Goal: Find specific page/section: Find specific page/section

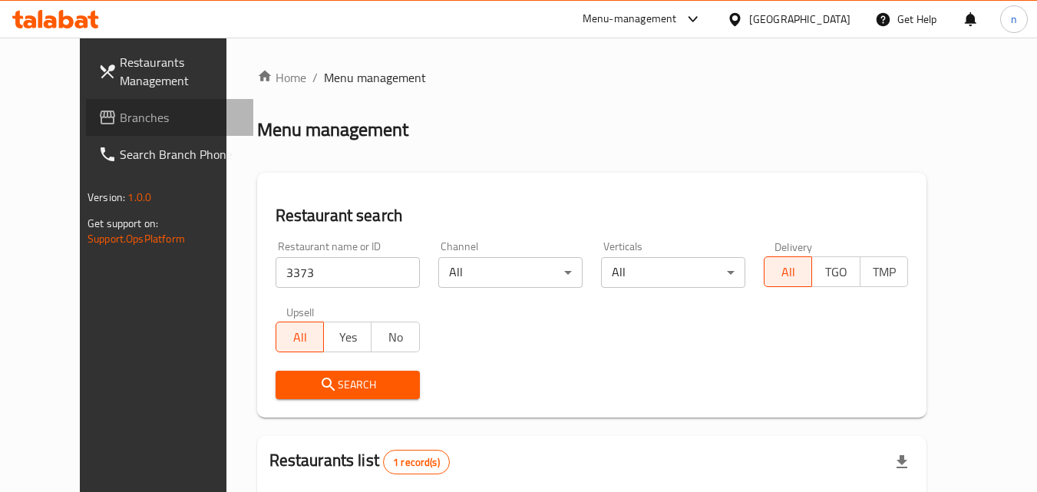
scroll to position [180, 0]
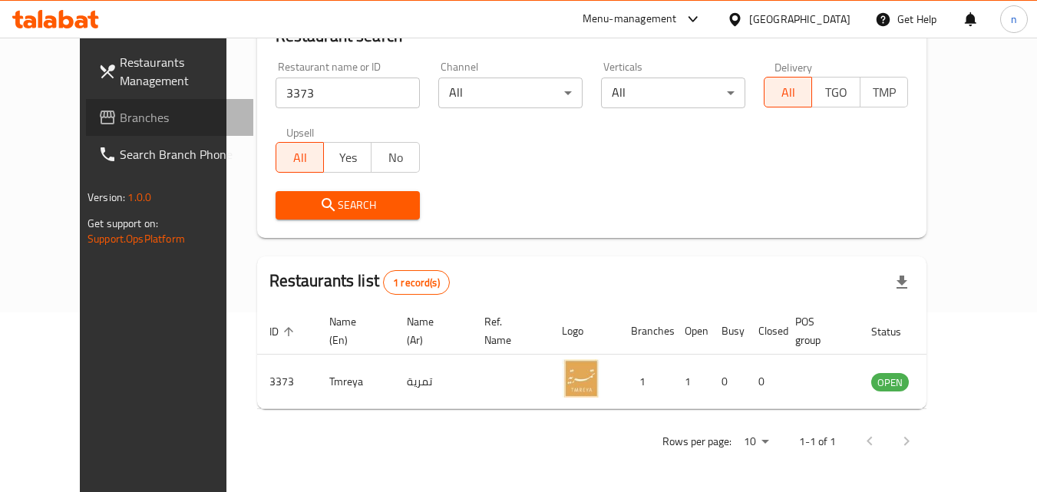
click at [120, 112] on span "Branches" at bounding box center [180, 117] width 121 height 18
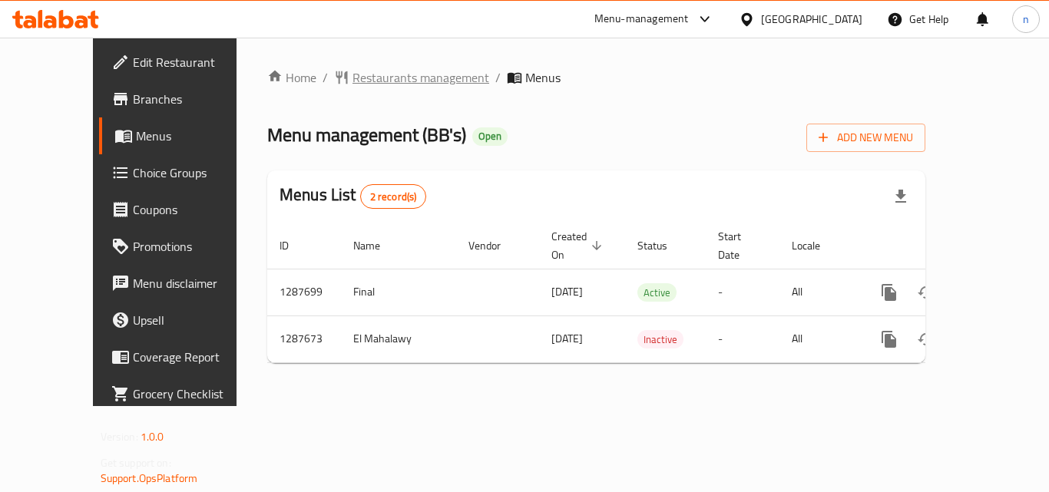
click at [354, 73] on span "Restaurants management" at bounding box center [420, 77] width 137 height 18
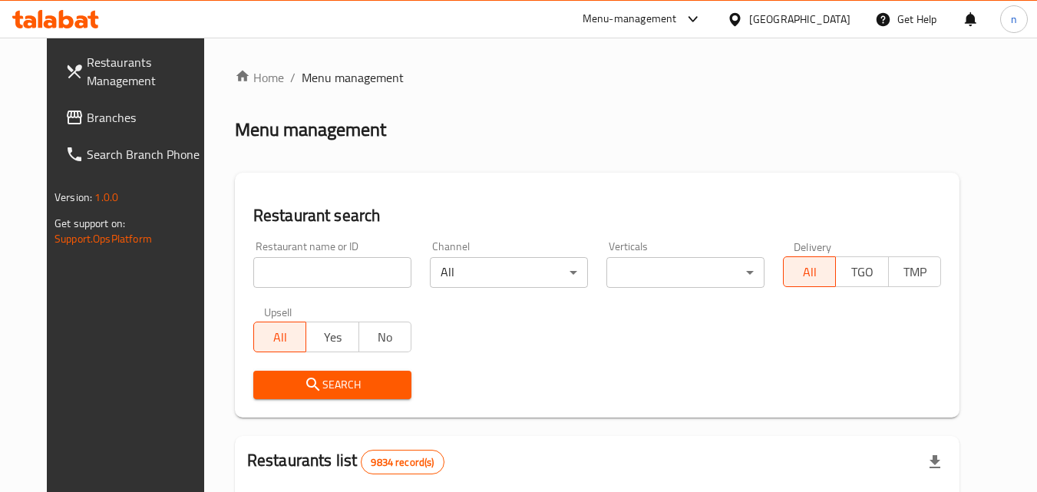
click at [327, 283] on input "search" at bounding box center [332, 272] width 158 height 31
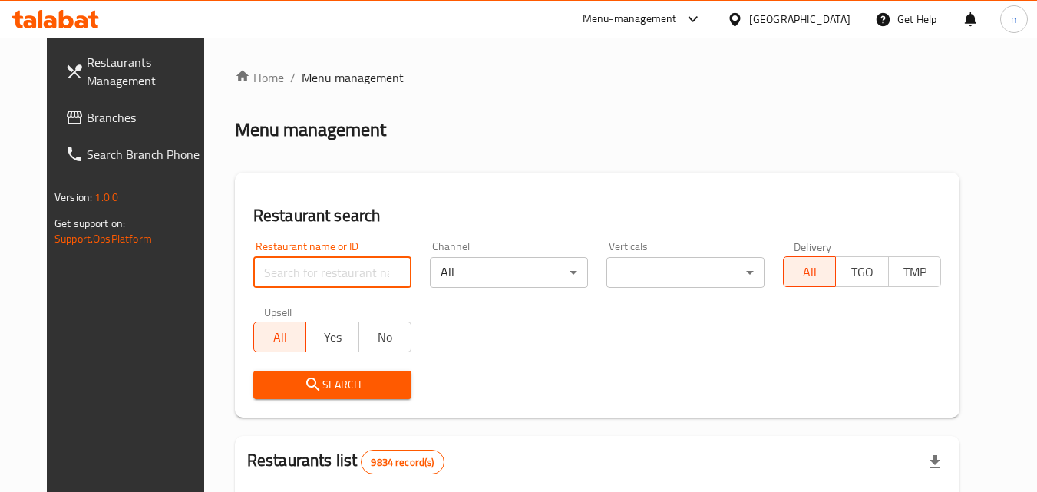
paste input "696829"
type input "696829"
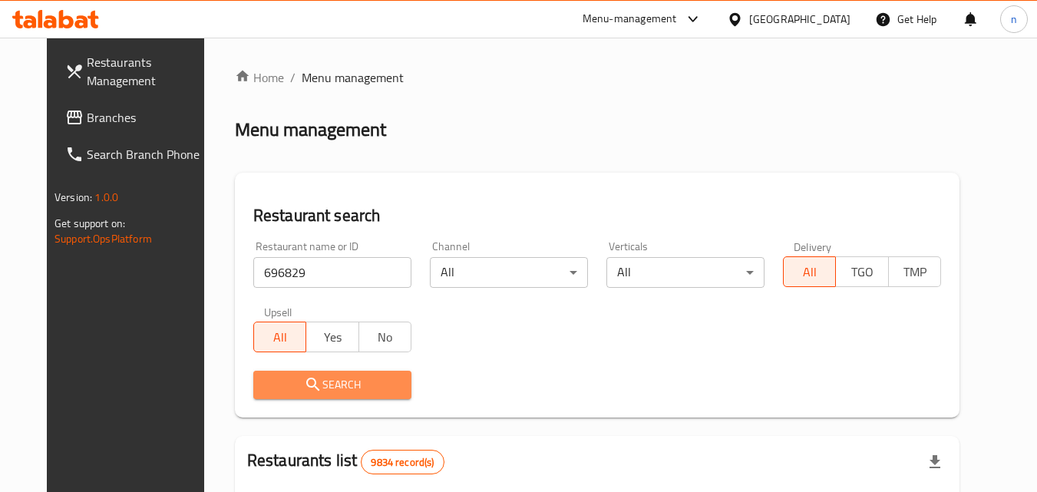
click at [361, 378] on span "Search" at bounding box center [333, 384] width 134 height 19
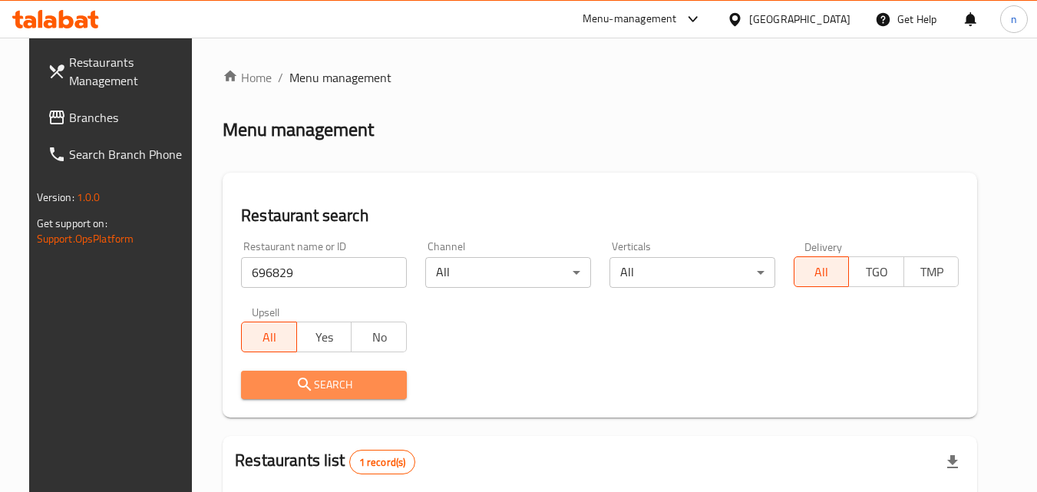
click at [365, 377] on span "Search" at bounding box center [323, 384] width 141 height 19
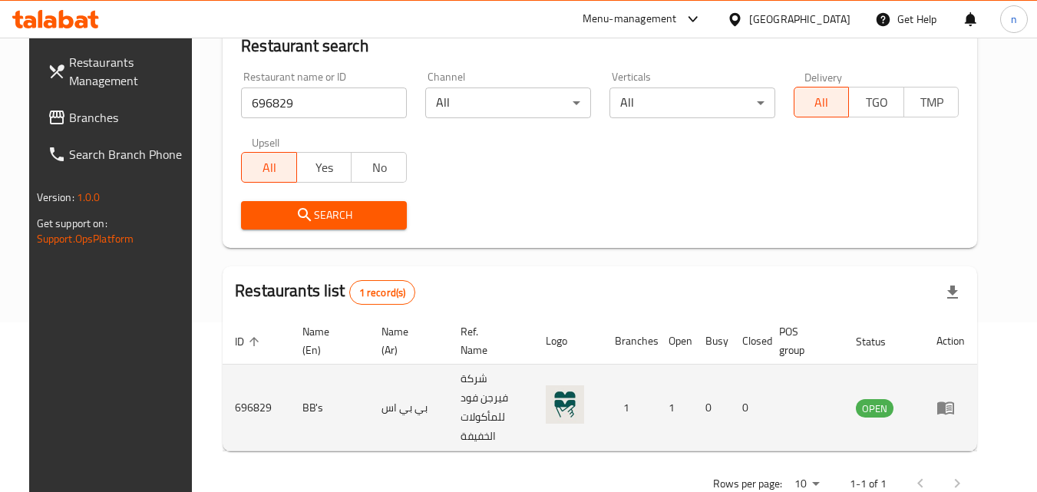
scroll to position [180, 0]
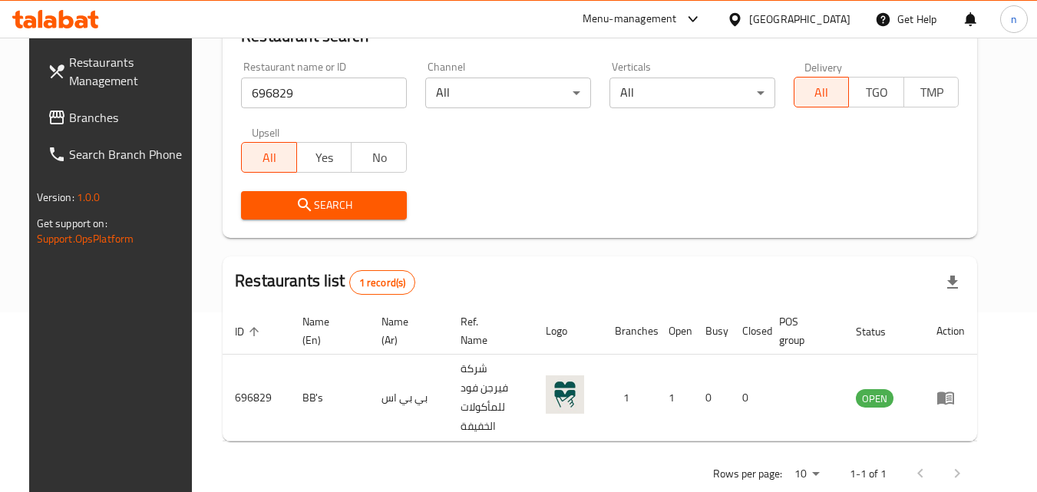
click at [835, 14] on div "Kuwait" at bounding box center [799, 19] width 101 height 17
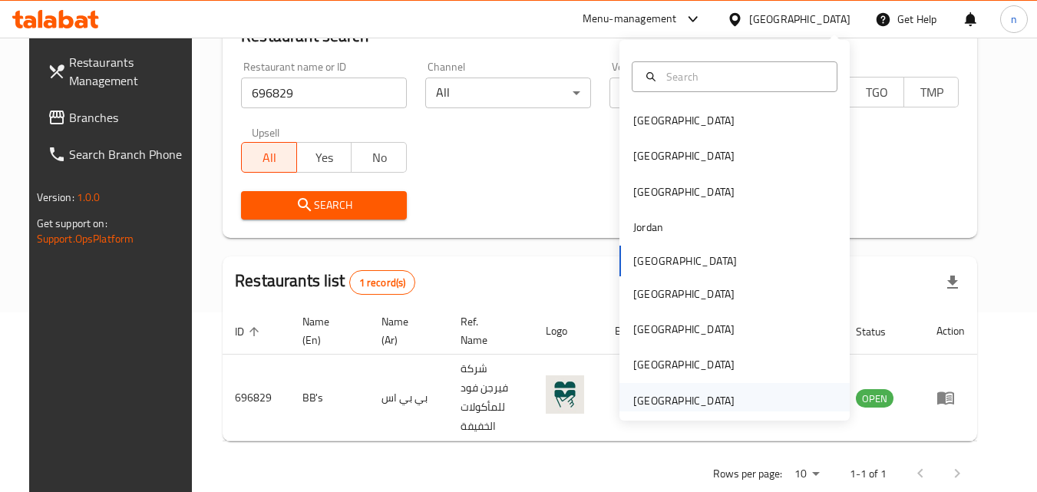
scroll to position [0, 0]
click at [686, 402] on div "[GEOGRAPHIC_DATA]" at bounding box center [683, 402] width 101 height 17
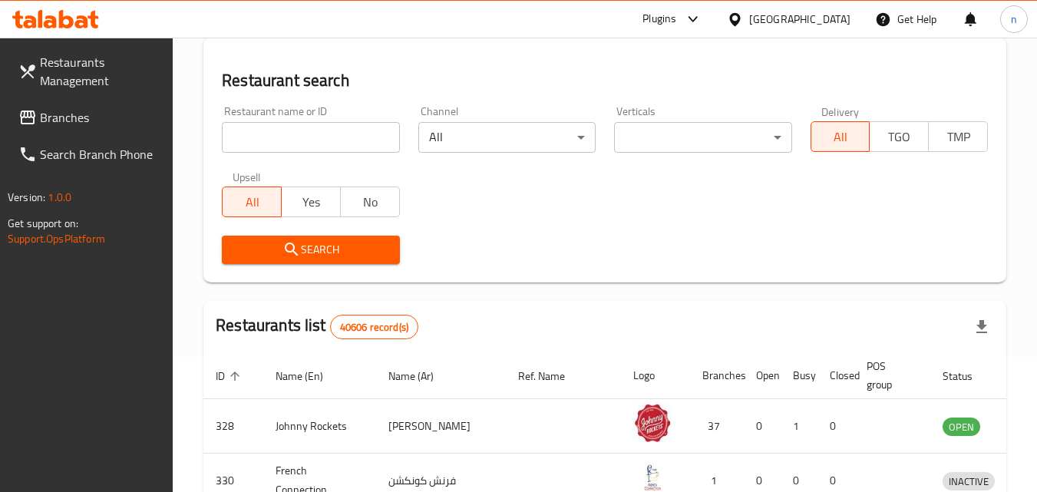
scroll to position [180, 0]
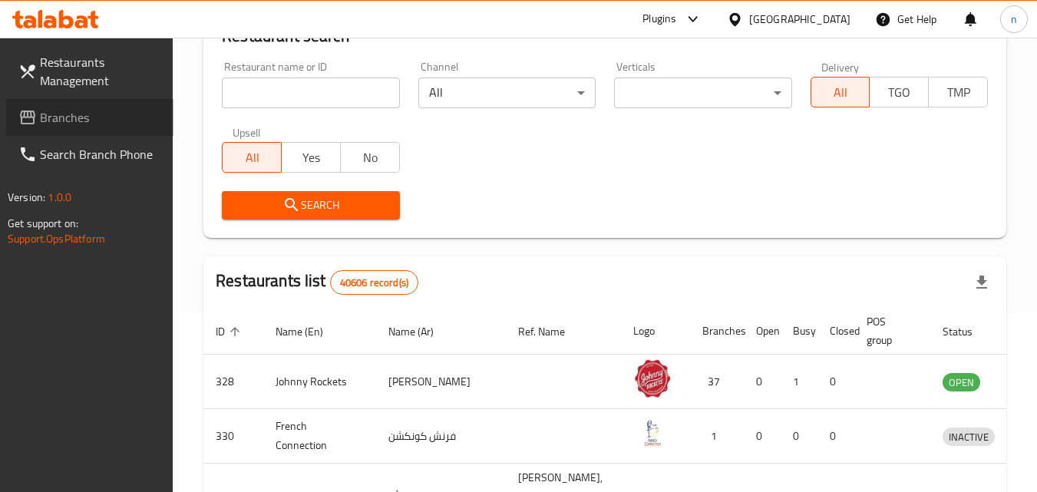
click at [104, 117] on span "Branches" at bounding box center [100, 117] width 121 height 18
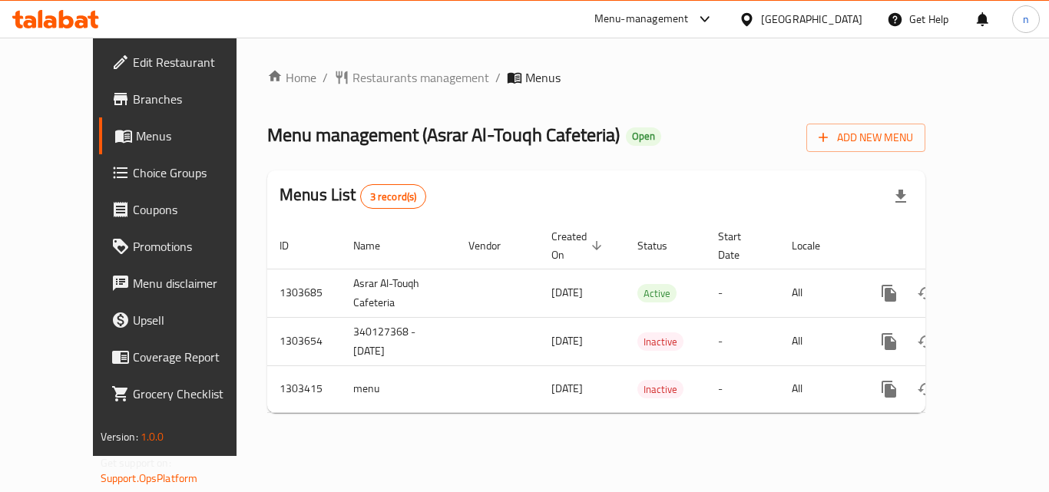
click at [726, 112] on div "Home / Restaurants management / Menus Menu management ( Asrar Al-Touqh Cafeteri…" at bounding box center [596, 246] width 658 height 357
click at [383, 74] on span "Restaurants management" at bounding box center [420, 77] width 137 height 18
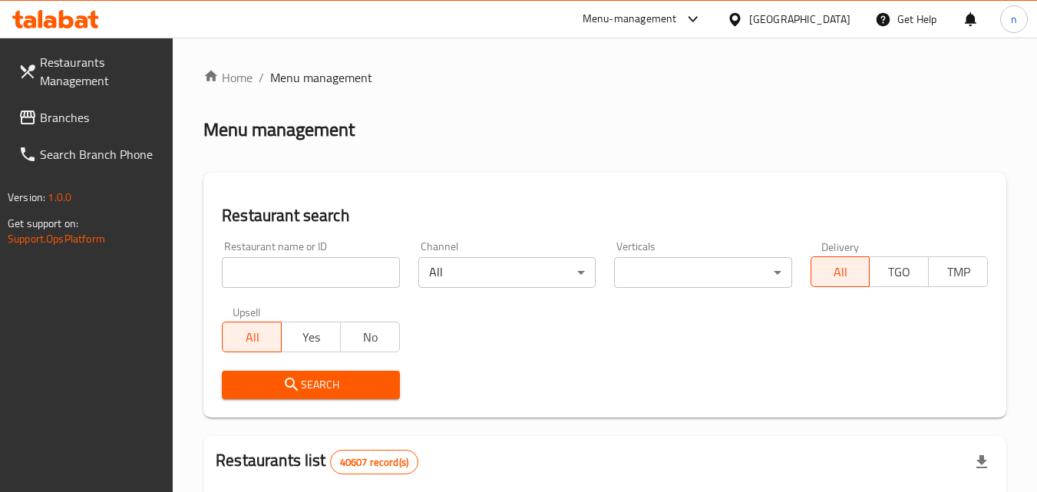
click at [299, 281] on input "search" at bounding box center [310, 272] width 177 height 31
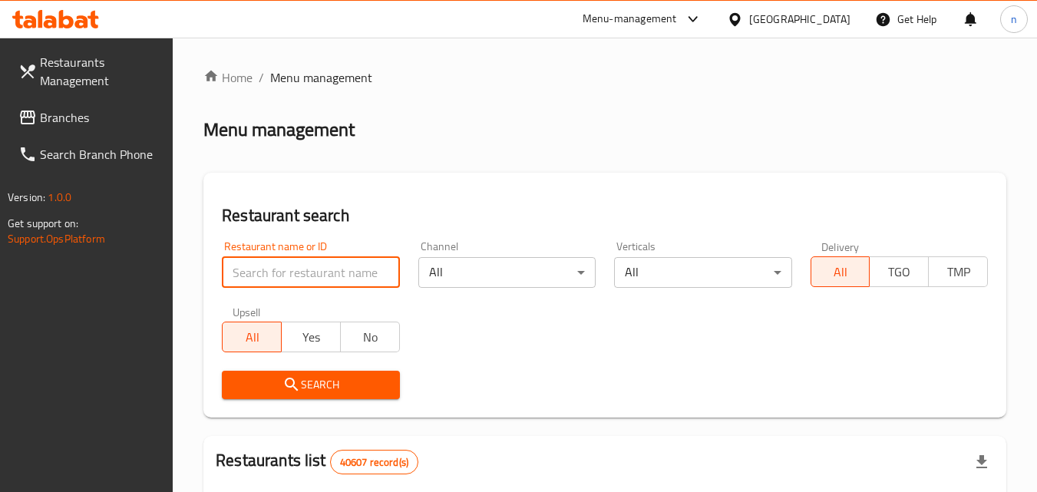
paste input "772363"
type input "772363"
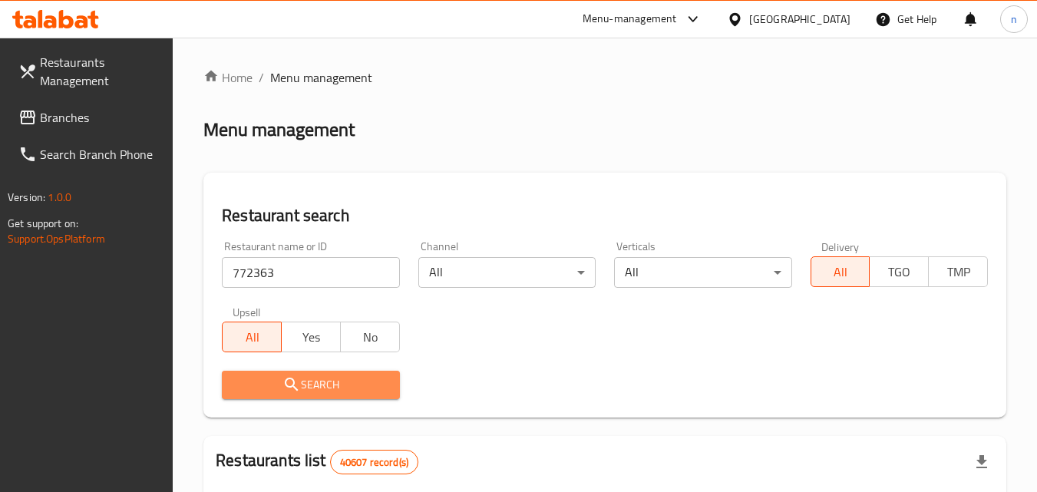
click at [364, 373] on button "Search" at bounding box center [310, 385] width 177 height 28
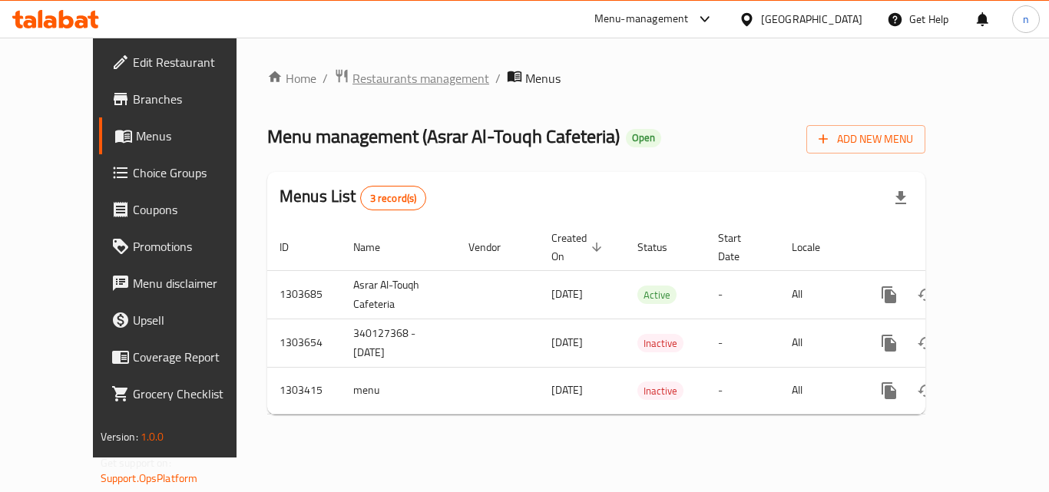
click at [352, 78] on span "Restaurants management" at bounding box center [420, 78] width 137 height 18
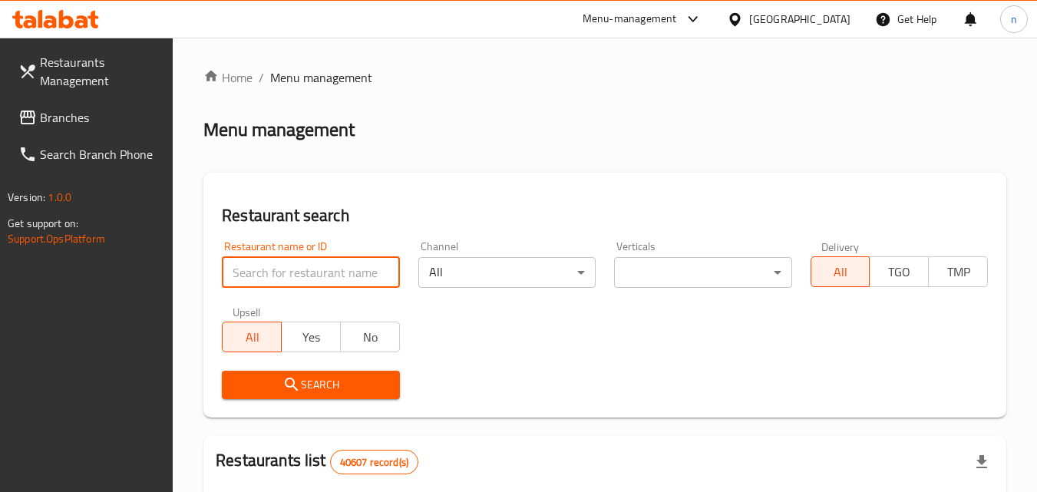
click at [253, 271] on input "search" at bounding box center [310, 272] width 177 height 31
paste input "702816"
type input "702816"
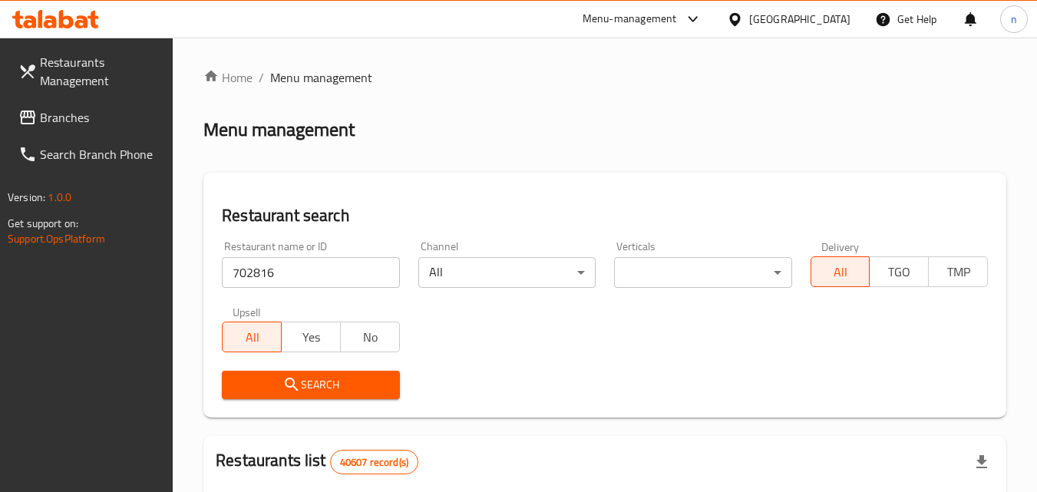
click at [299, 379] on icon "submit" at bounding box center [292, 384] width 18 height 18
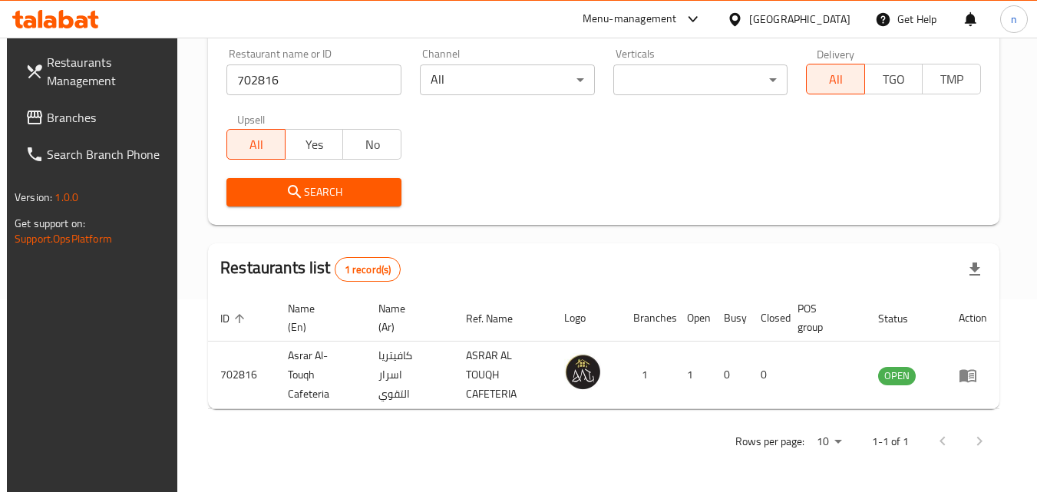
scroll to position [193, 0]
click at [762, 18] on div "United Arab Emirates" at bounding box center [799, 19] width 101 height 17
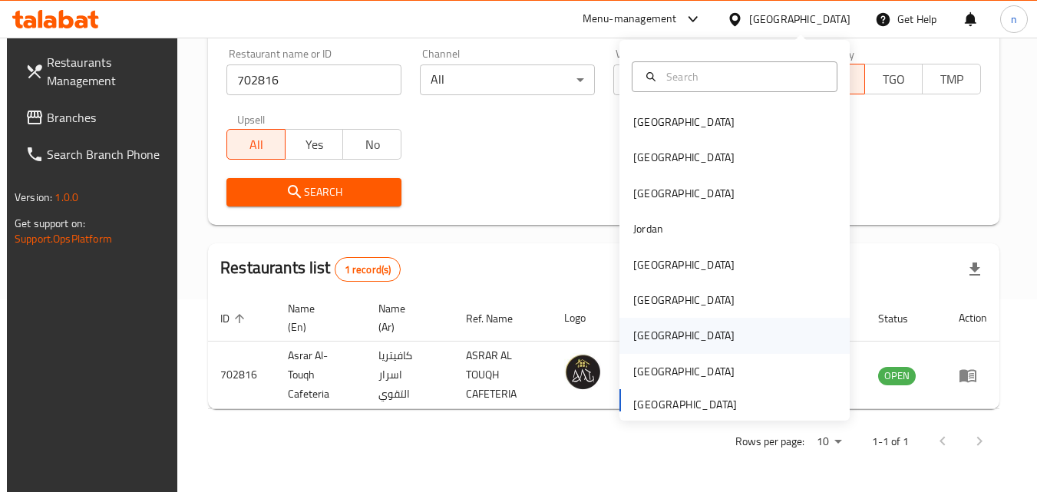
click at [643, 332] on div "[GEOGRAPHIC_DATA]" at bounding box center [683, 335] width 101 height 17
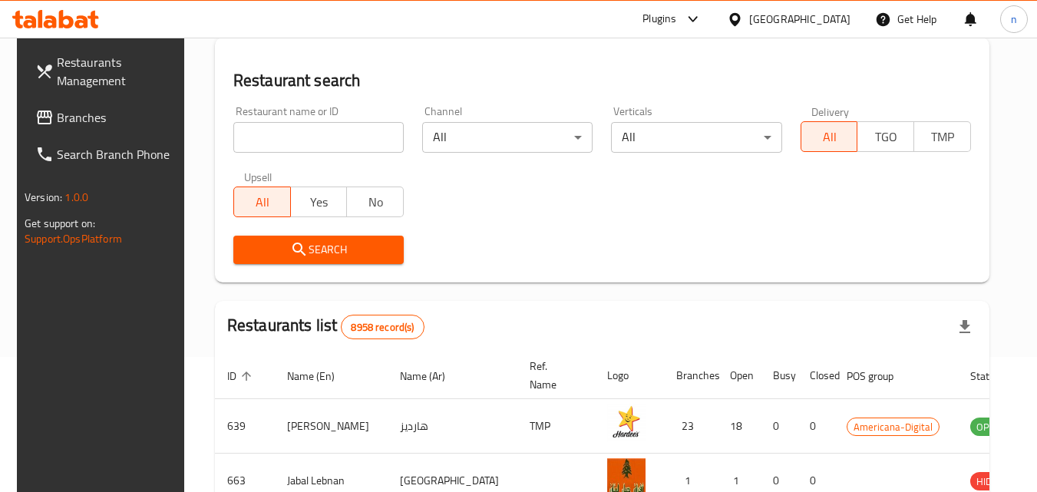
scroll to position [193, 0]
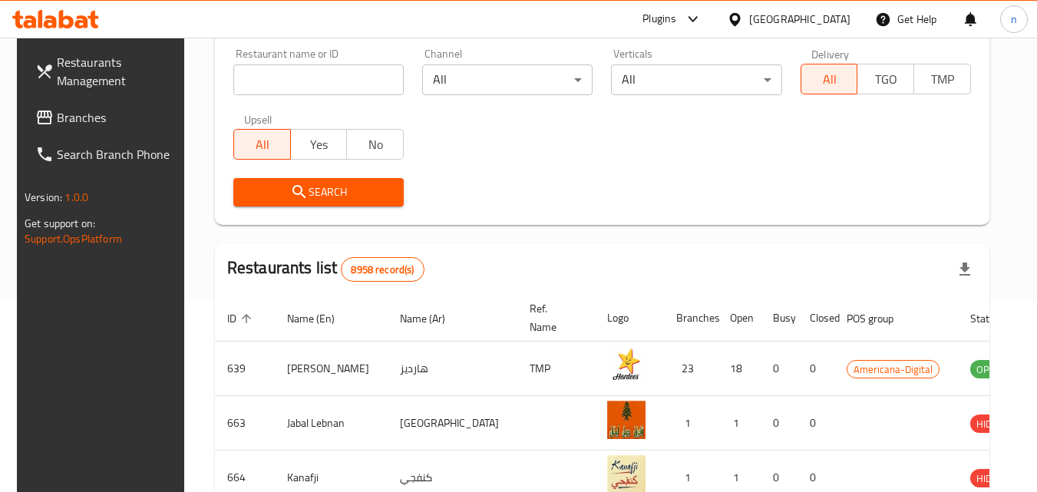
click at [67, 102] on link "Branches" at bounding box center [106, 117] width 167 height 37
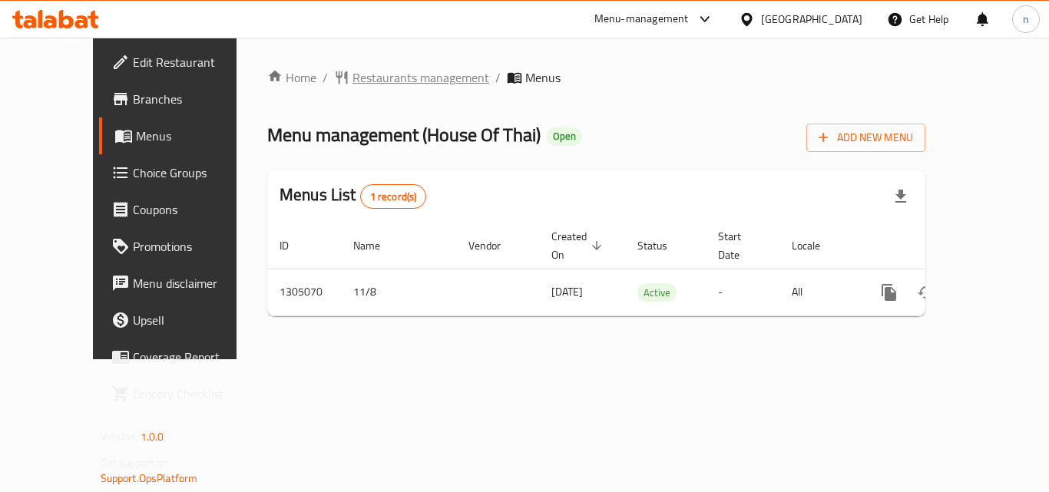
click at [352, 74] on span "Restaurants management" at bounding box center [420, 77] width 137 height 18
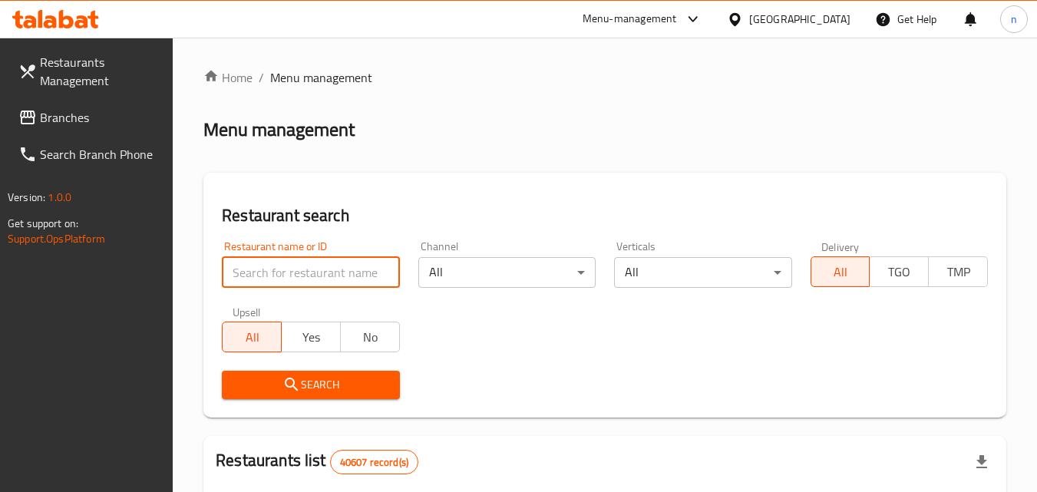
click at [313, 269] on input "search" at bounding box center [310, 272] width 177 height 31
paste input "703527"
type input "703527"
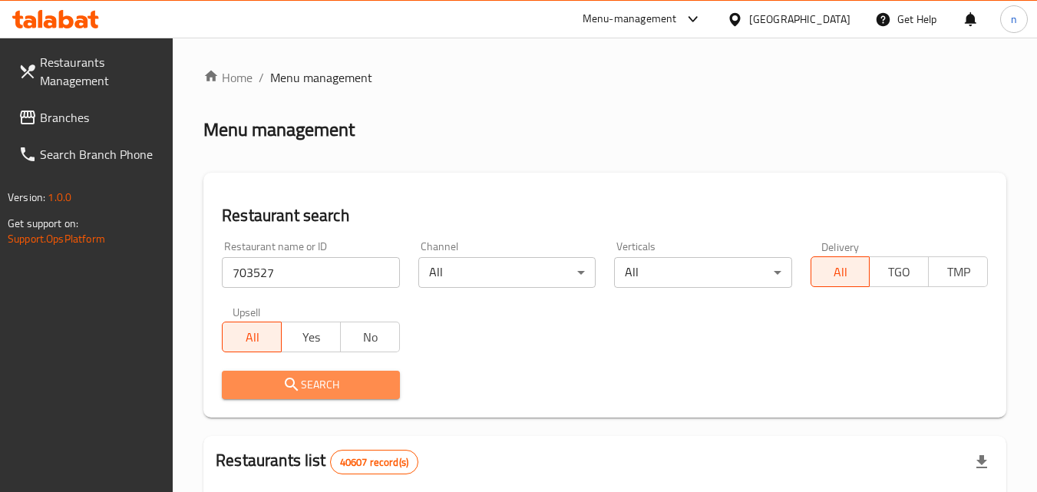
click at [305, 378] on span "Search" at bounding box center [310, 384] width 153 height 19
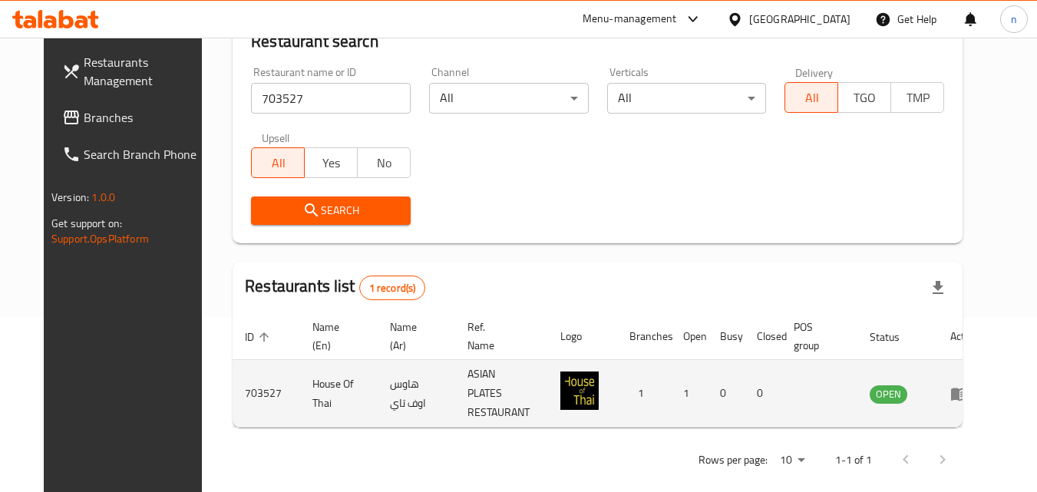
scroll to position [180, 0]
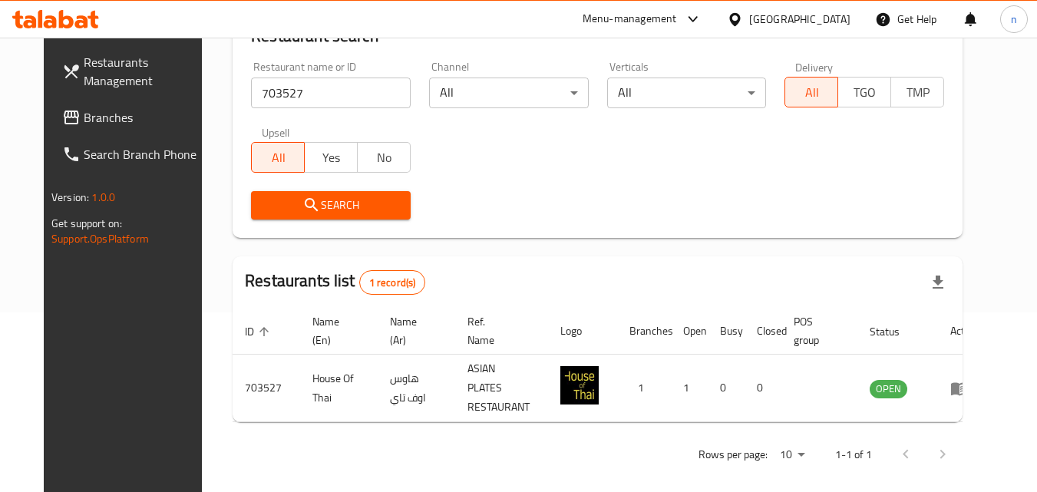
click at [111, 116] on span "Branches" at bounding box center [144, 117] width 121 height 18
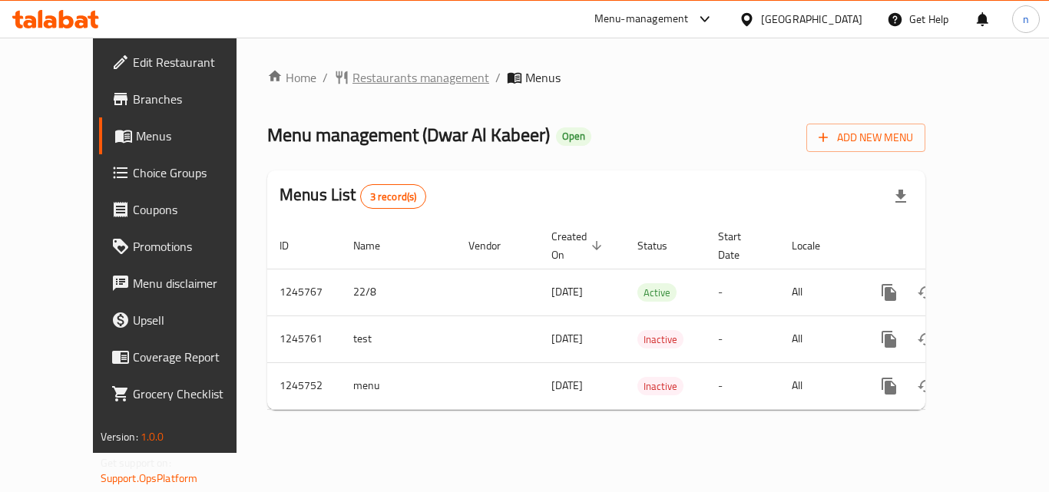
click at [358, 83] on span "Restaurants management" at bounding box center [420, 77] width 137 height 18
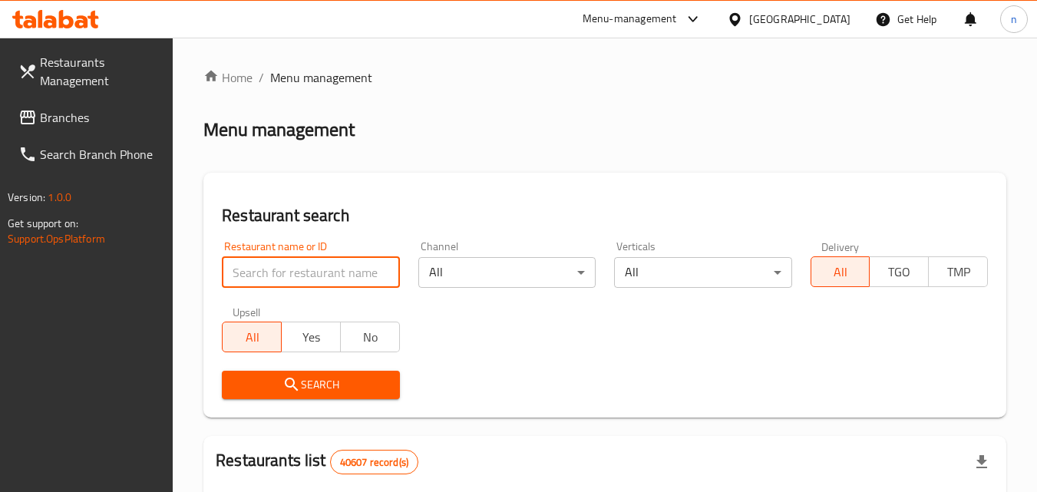
click at [316, 273] on input "search" at bounding box center [310, 272] width 177 height 31
paste input "682732"
type input "682732"
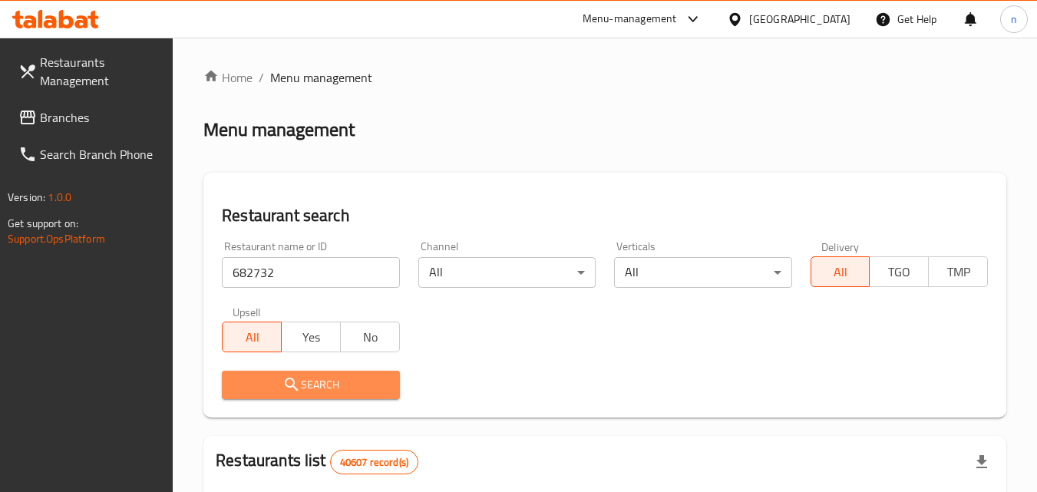
click at [323, 372] on button "Search" at bounding box center [310, 385] width 177 height 28
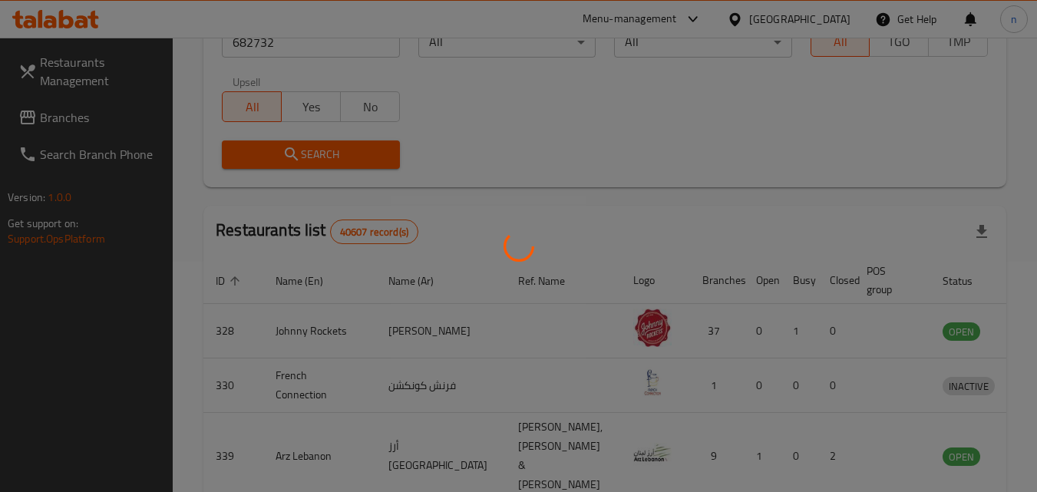
scroll to position [180, 0]
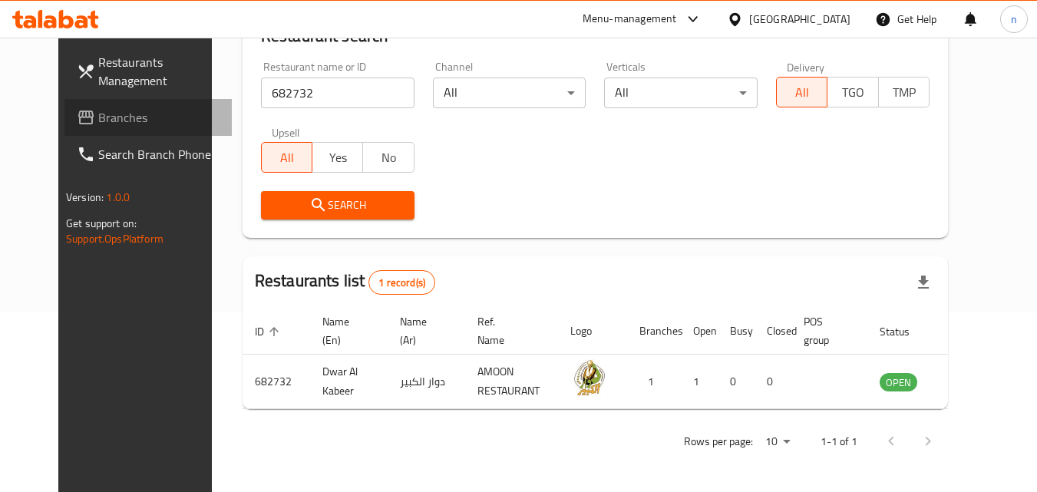
click at [114, 109] on span "Branches" at bounding box center [158, 117] width 121 height 18
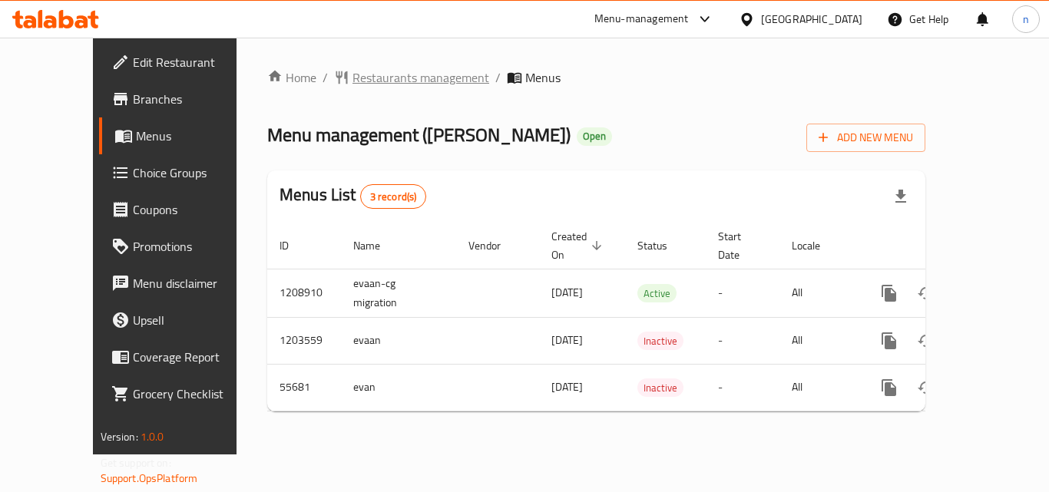
click at [369, 74] on span "Restaurants management" at bounding box center [420, 77] width 137 height 18
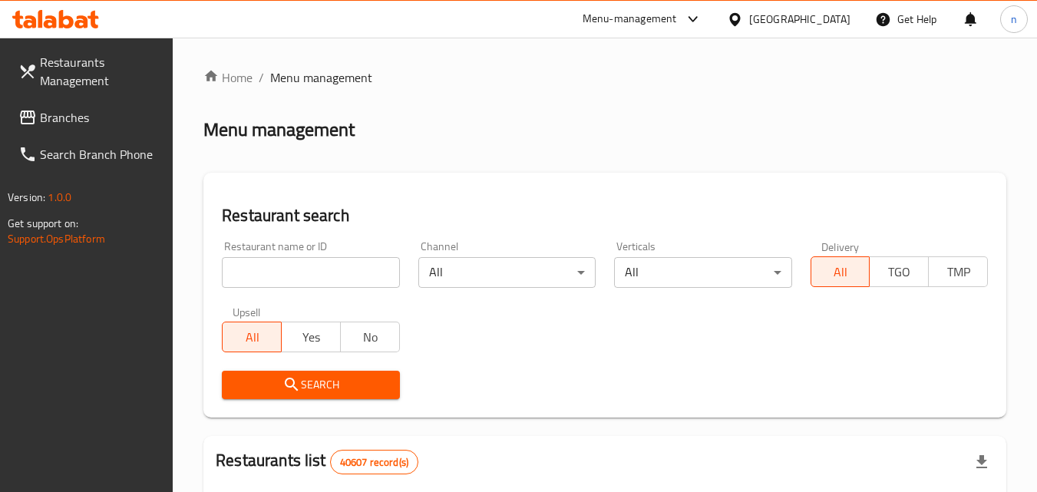
click at [346, 280] on input "search" at bounding box center [310, 272] width 177 height 31
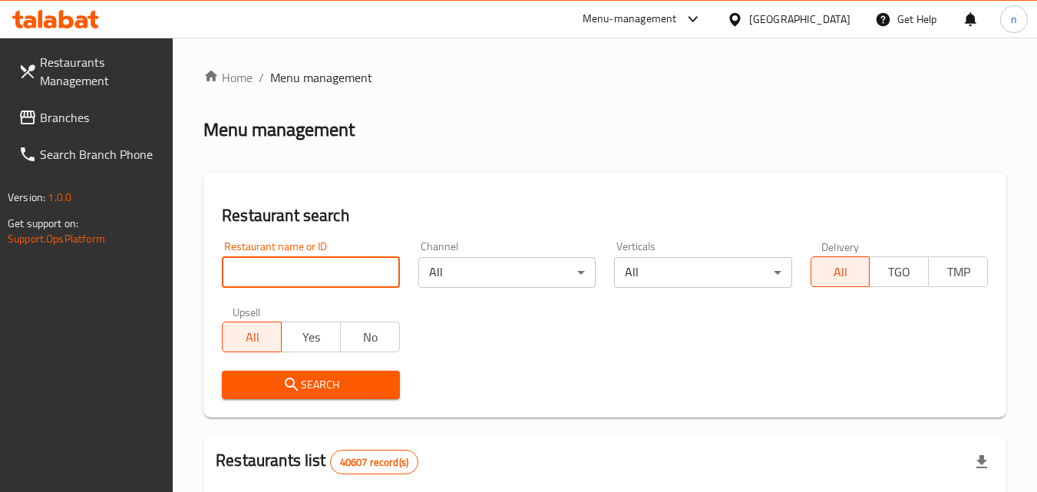
paste input "27356"
type input "27356"
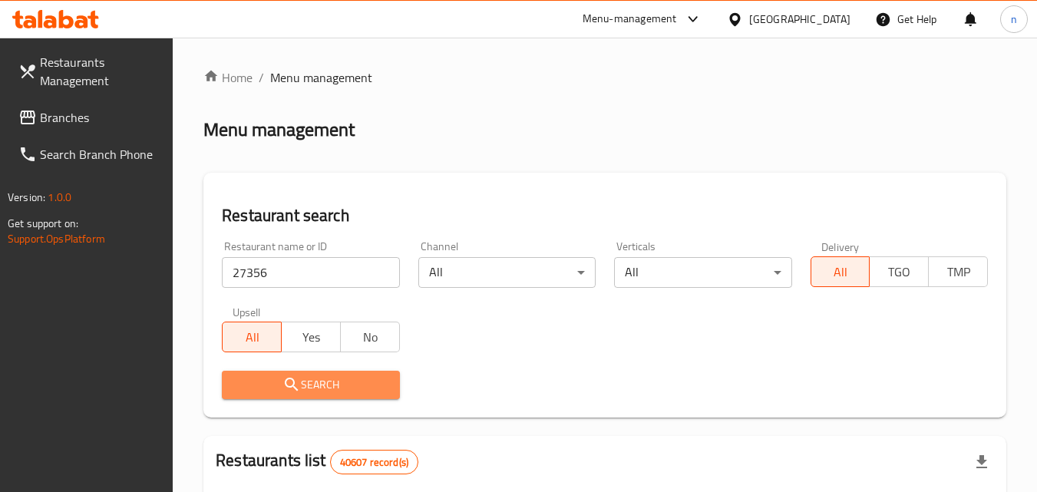
click at [342, 385] on span "Search" at bounding box center [310, 384] width 153 height 19
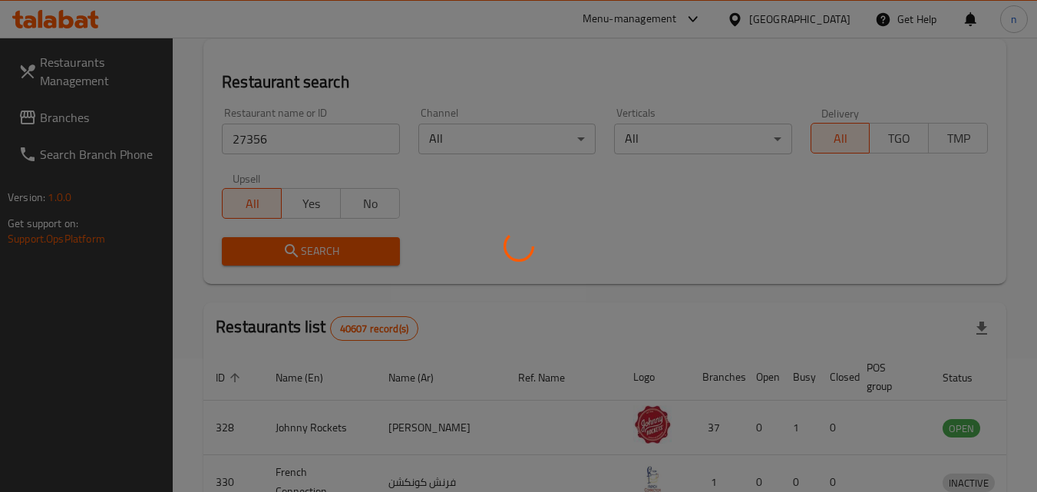
scroll to position [154, 0]
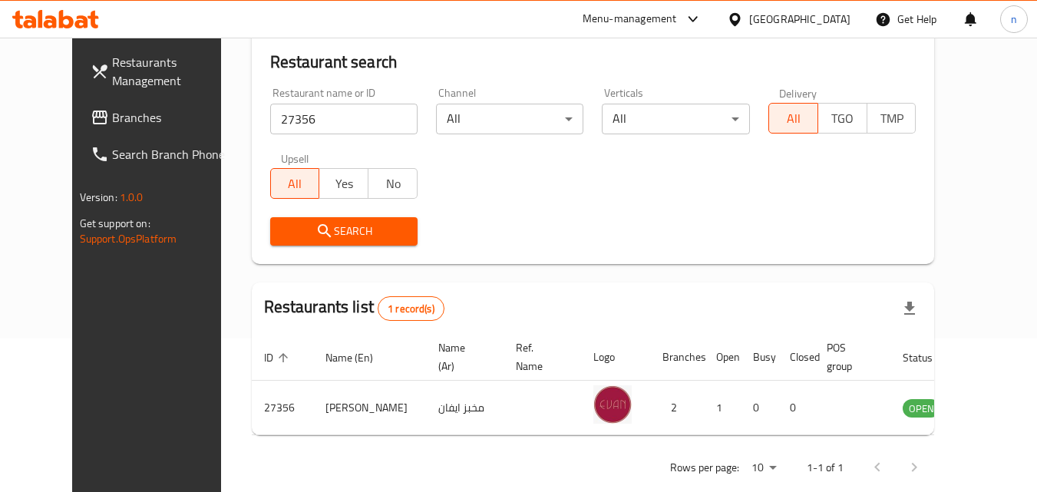
click at [786, 14] on div "[GEOGRAPHIC_DATA]" at bounding box center [799, 19] width 101 height 17
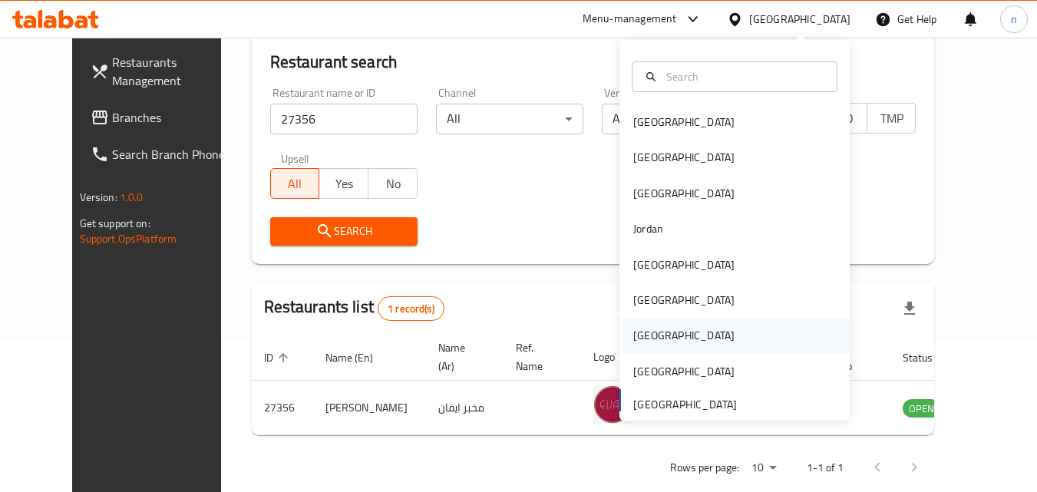
click at [631, 325] on div "[GEOGRAPHIC_DATA]" at bounding box center [684, 335] width 126 height 35
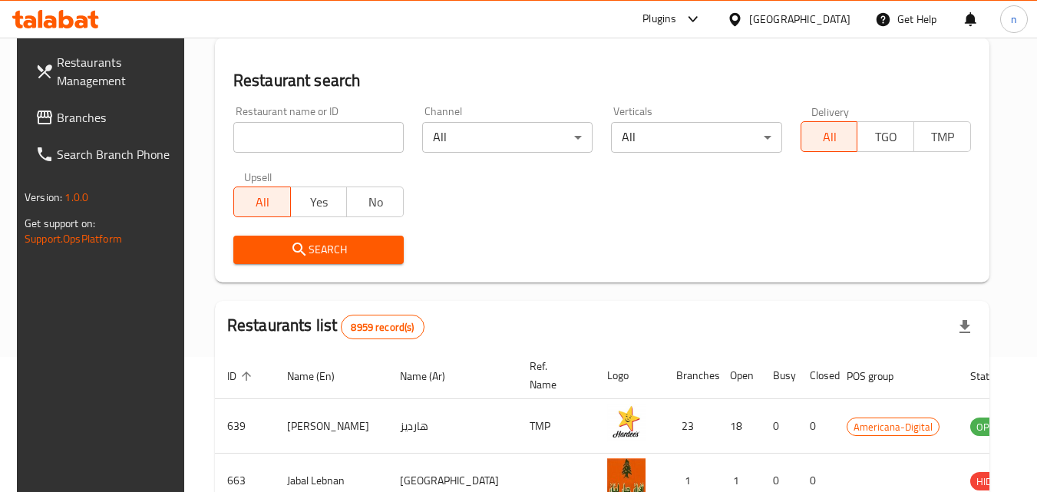
scroll to position [154, 0]
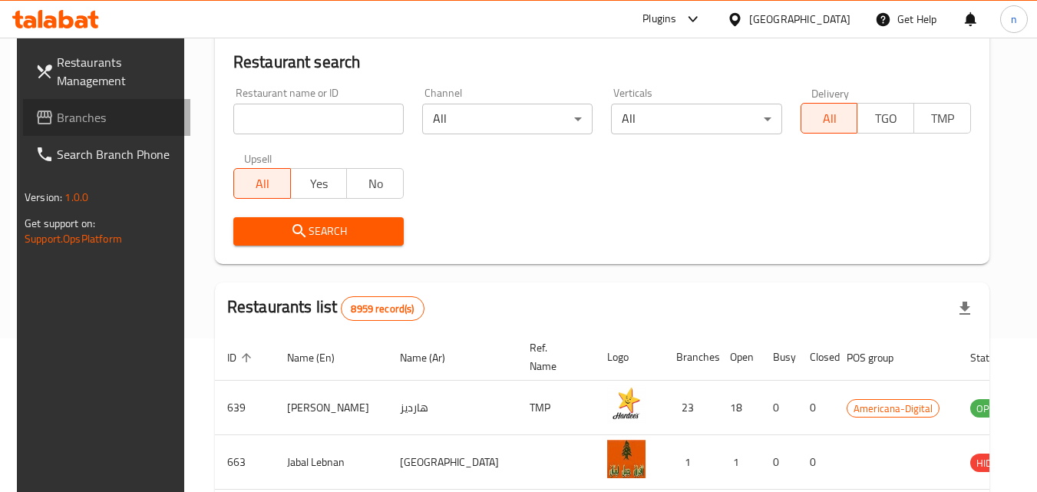
click at [81, 109] on span "Branches" at bounding box center [117, 117] width 121 height 18
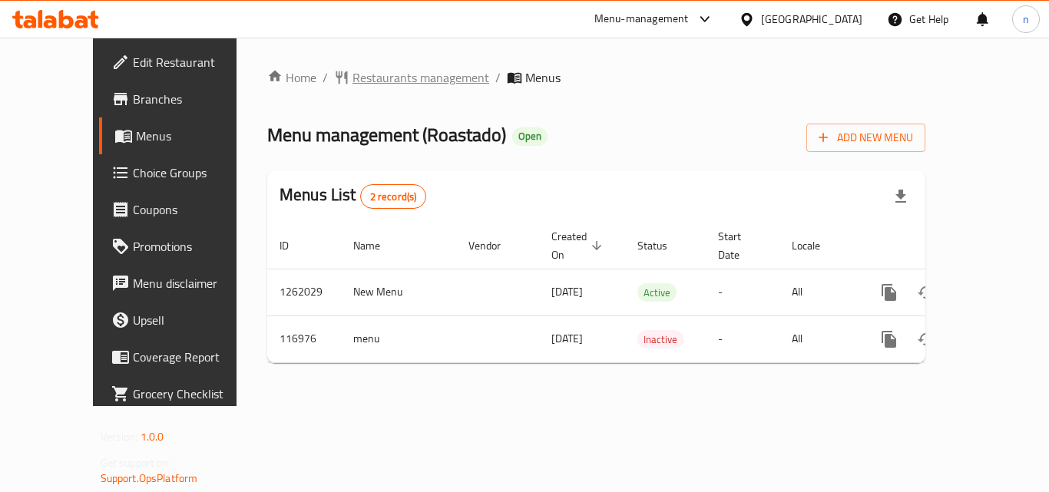
click at [363, 78] on span "Restaurants management" at bounding box center [420, 77] width 137 height 18
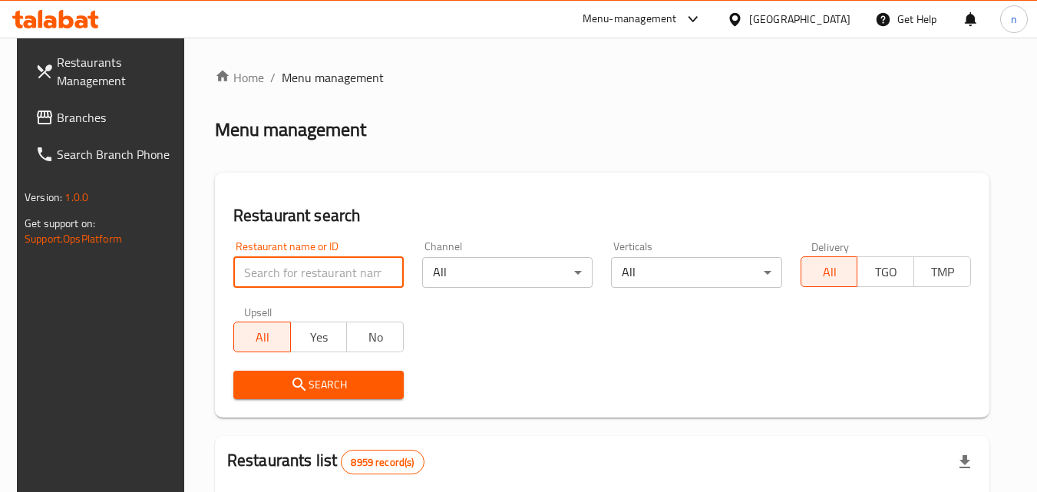
click at [306, 280] on input "search" at bounding box center [318, 272] width 170 height 31
paste input "606004"
type input "606004"
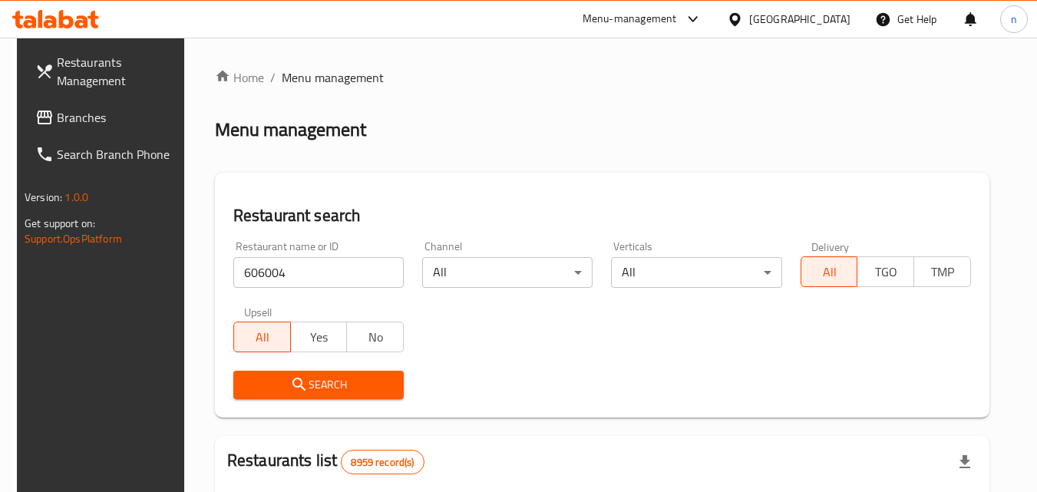
click at [332, 385] on span "Search" at bounding box center [319, 384] width 146 height 19
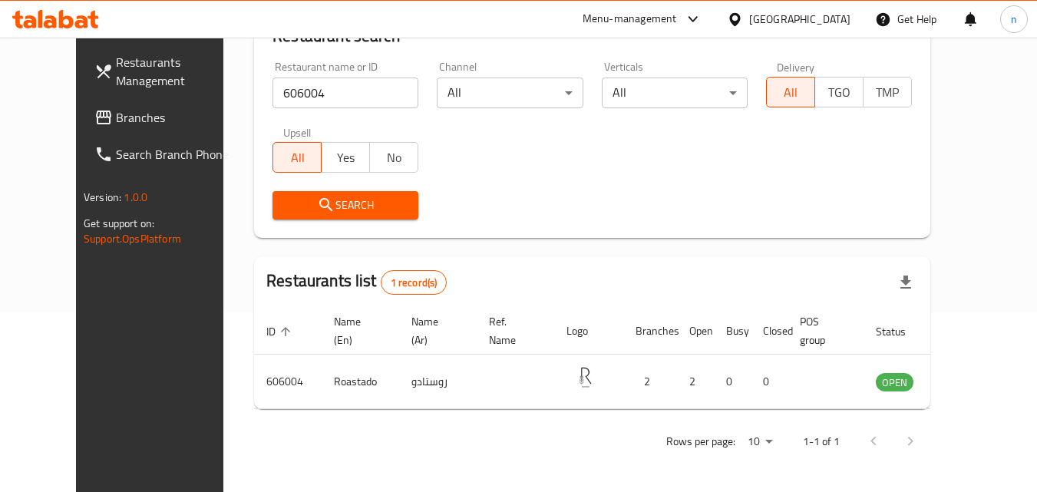
scroll to position [180, 0]
click at [743, 17] on icon at bounding box center [735, 20] width 16 height 16
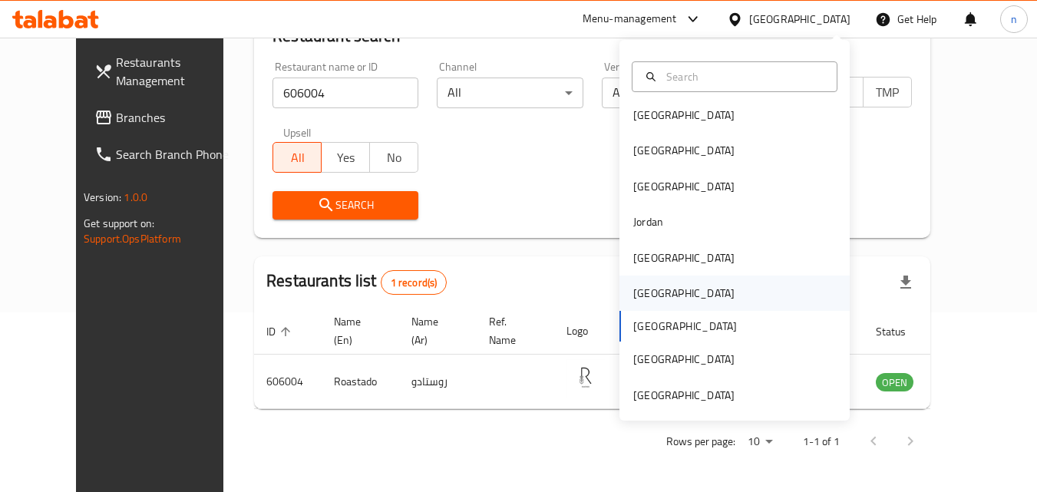
scroll to position [8, 0]
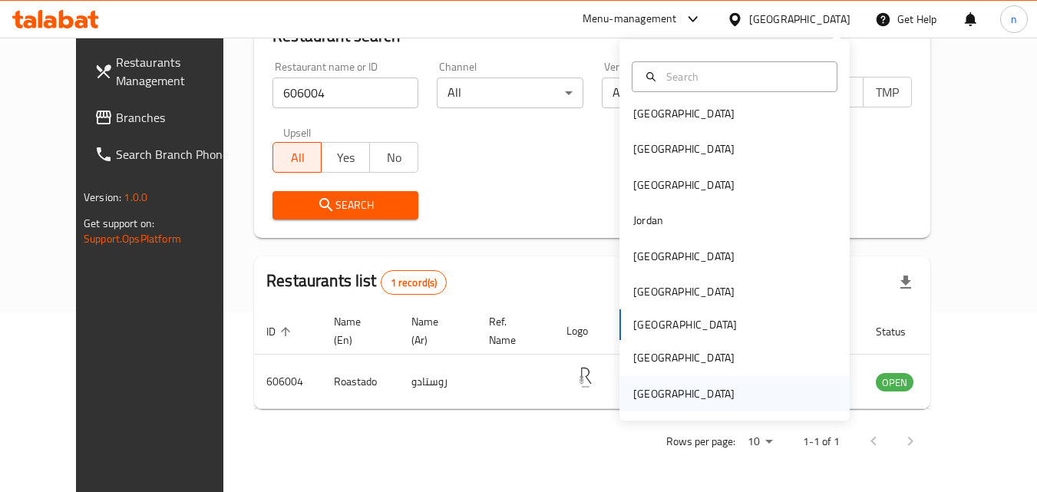
click at [691, 393] on div "United Arab Emirates" at bounding box center [683, 393] width 101 height 17
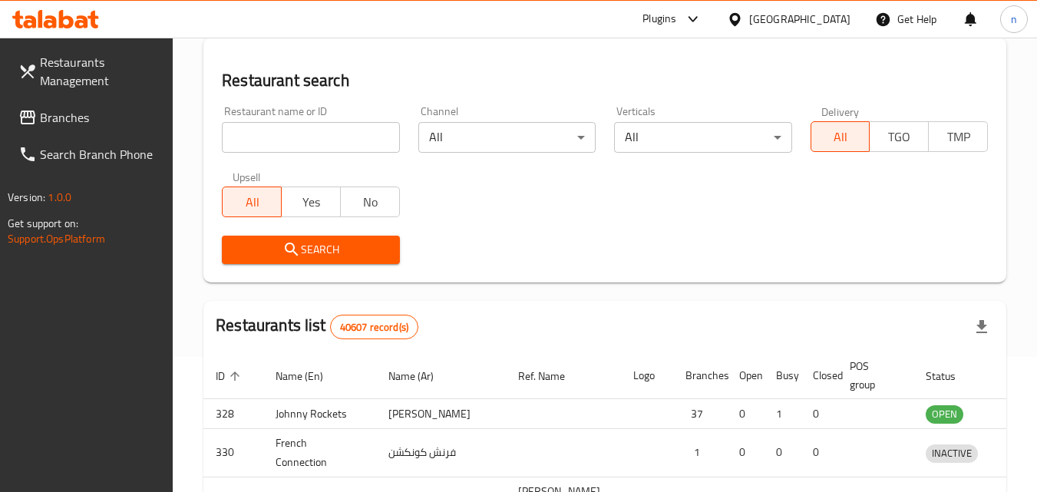
scroll to position [180, 0]
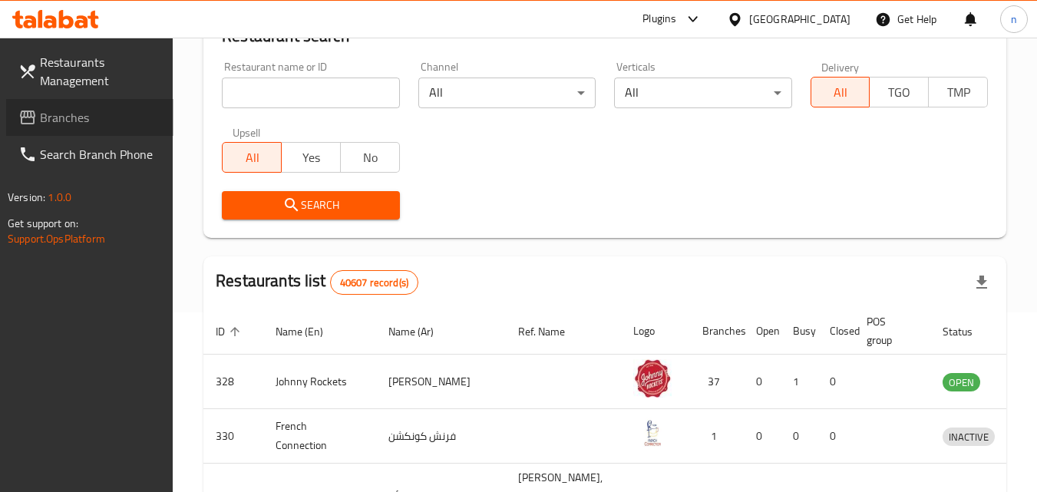
click at [61, 111] on span "Branches" at bounding box center [100, 117] width 121 height 18
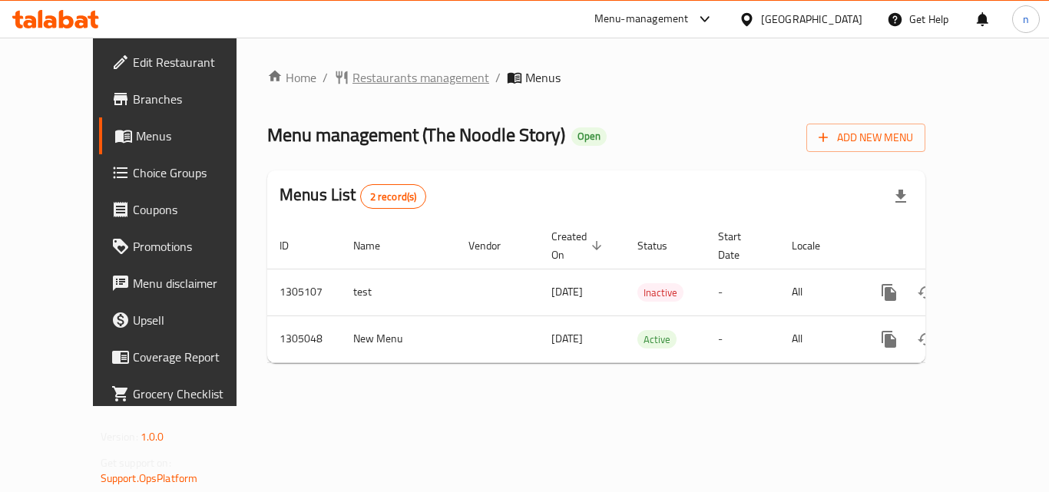
click at [352, 81] on span "Restaurants management" at bounding box center [420, 77] width 137 height 18
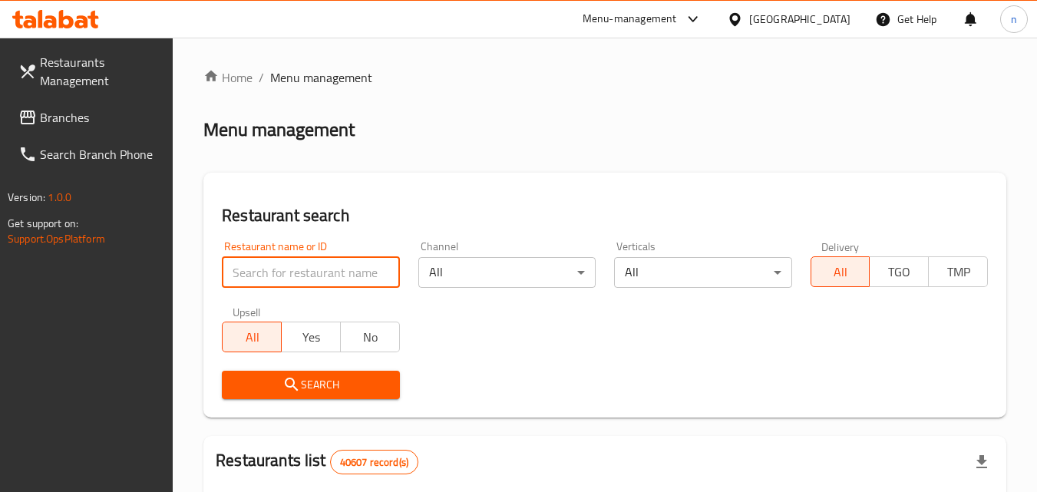
click at [256, 274] on input "search" at bounding box center [310, 272] width 177 height 31
paste input "703529"
type input "703529"
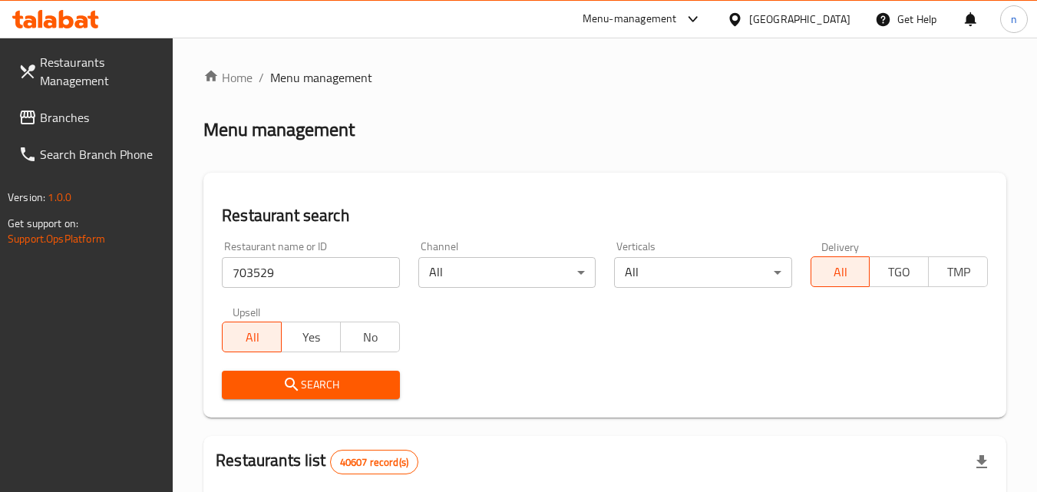
click at [269, 375] on span "Search" at bounding box center [310, 384] width 153 height 19
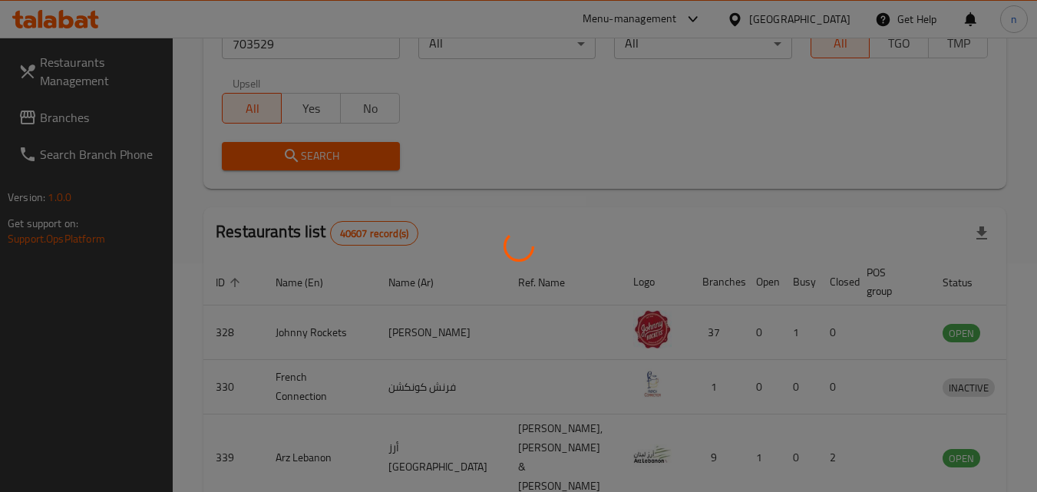
scroll to position [180, 0]
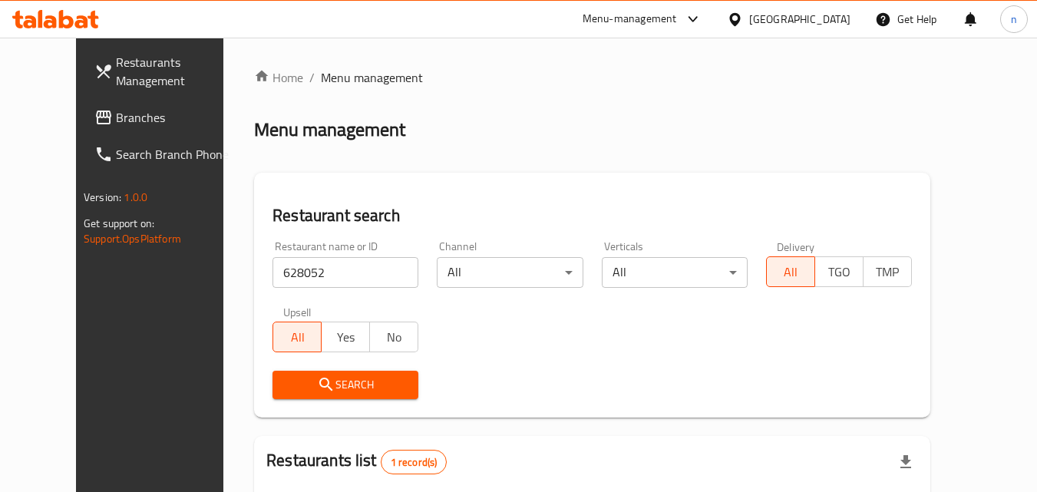
scroll to position [180, 0]
